Goal: Task Accomplishment & Management: Manage account settings

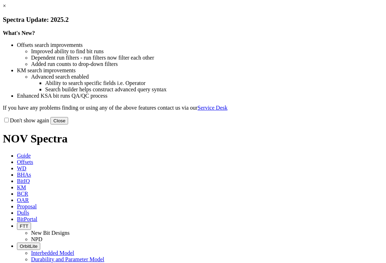
click at [0, 0] on div at bounding box center [0, 0] width 0 height 0
click at [68, 124] on button "Close" at bounding box center [59, 120] width 18 height 7
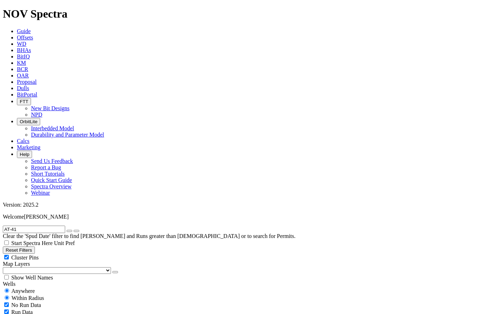
radio input "false"
radio input "true"
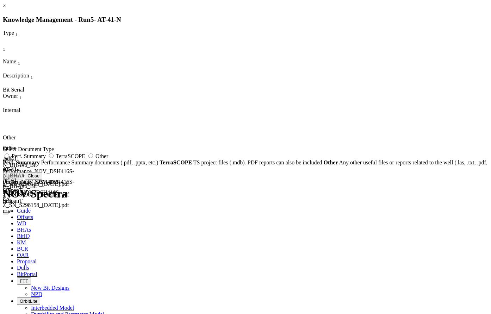
click at [6, 214] on icon "button" at bounding box center [6, 214] width 0 height 0
click at [6, 9] on link "×" at bounding box center [4, 6] width 3 height 6
